Goal: Information Seeking & Learning: Learn about a topic

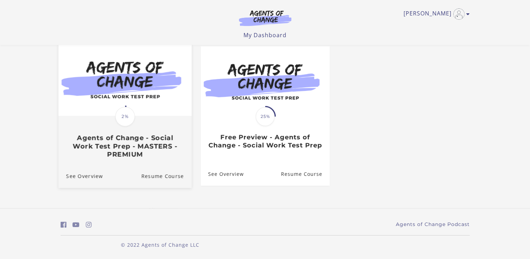
click at [145, 151] on h3 "Agents of Change - Social Work Test Prep - MASTERS - PREMIUM" at bounding box center [125, 146] width 118 height 25
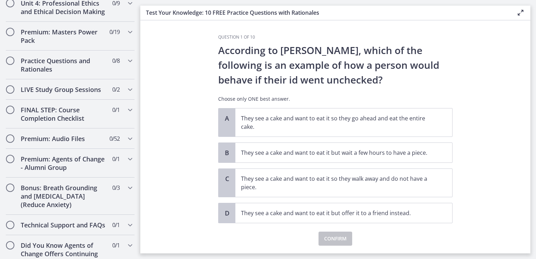
scroll to position [623, 0]
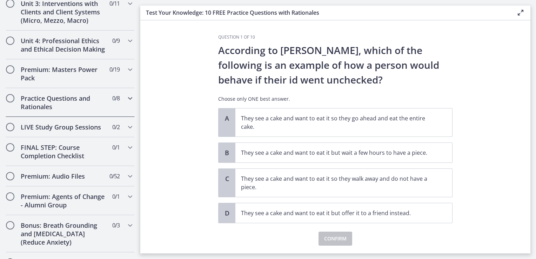
click at [90, 106] on h2 "Practice Questions and Rationales" at bounding box center [64, 102] width 86 height 17
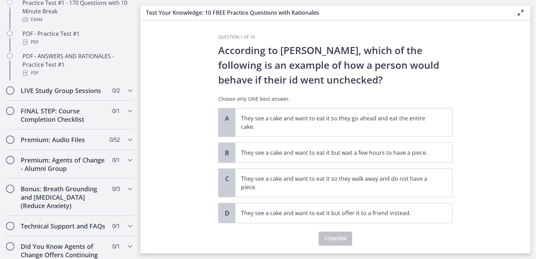
scroll to position [280, 0]
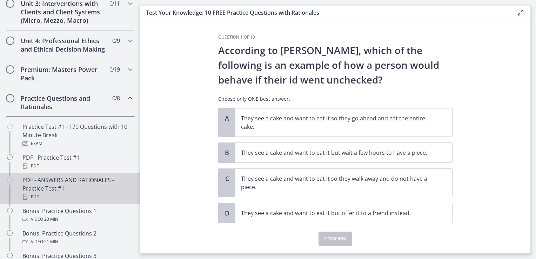
click at [81, 186] on div "PDF - ANSWERS AND RATIONALES - Practice Test #1 PDF" at bounding box center [76, 188] width 109 height 25
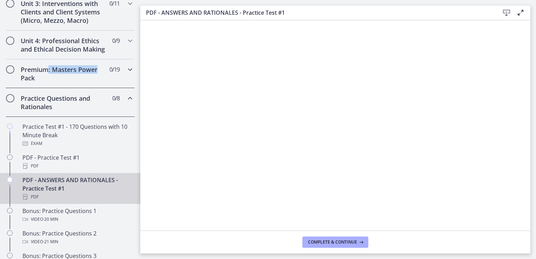
drag, startPoint x: 133, startPoint y: 76, endPoint x: 48, endPoint y: 76, distance: 84.8
click at [48, 76] on div "Premium: Masters Power Pack 0 / 19 Completed" at bounding box center [70, 73] width 140 height 29
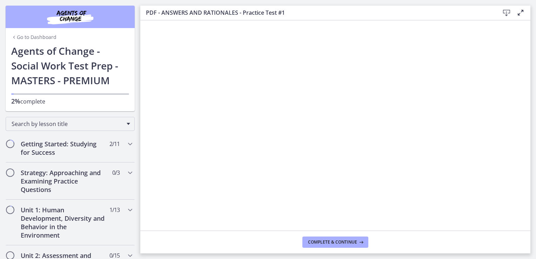
click at [522, 15] on icon at bounding box center [520, 12] width 8 height 8
